Goal: Information Seeking & Learning: Check status

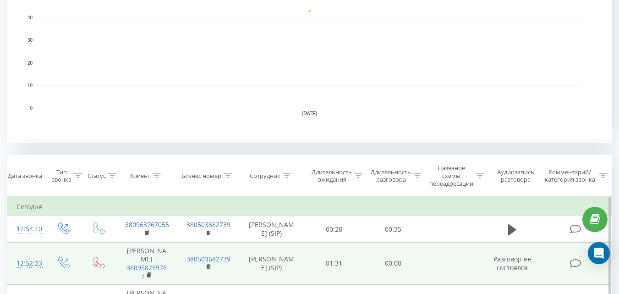
scroll to position [321, 0]
